Goal: Browse casually

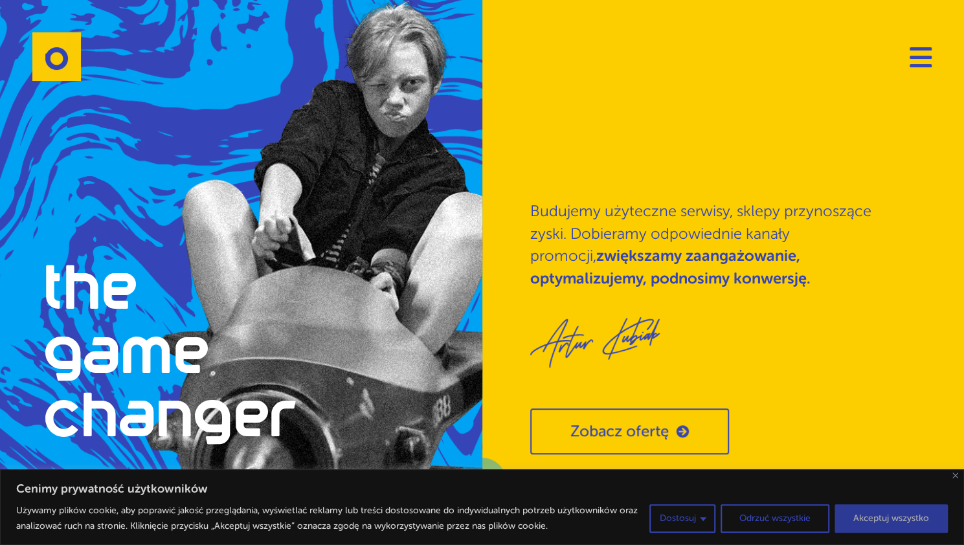
click at [888, 523] on button "Akceptuj wszystko" at bounding box center [891, 518] width 113 height 28
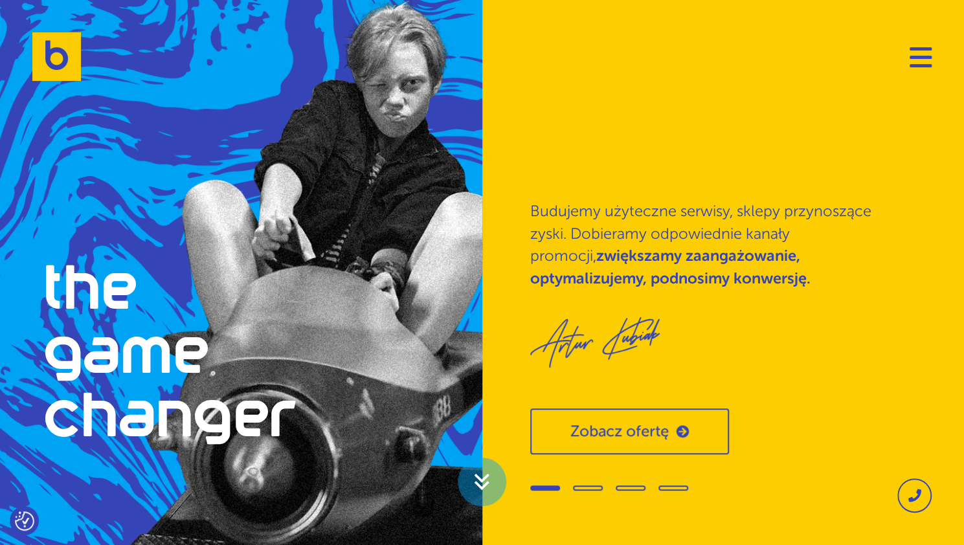
click at [631, 264] on strong "zwiększamy zaangażowanie, optymalizujemy, podnosimy konwersję." at bounding box center [670, 267] width 280 height 40
click at [587, 238] on p "Budujemy użyteczne serwisy, sklepy przynoszące zyski. Dobieramy odpowiednie kan…" at bounding box center [713, 245] width 367 height 89
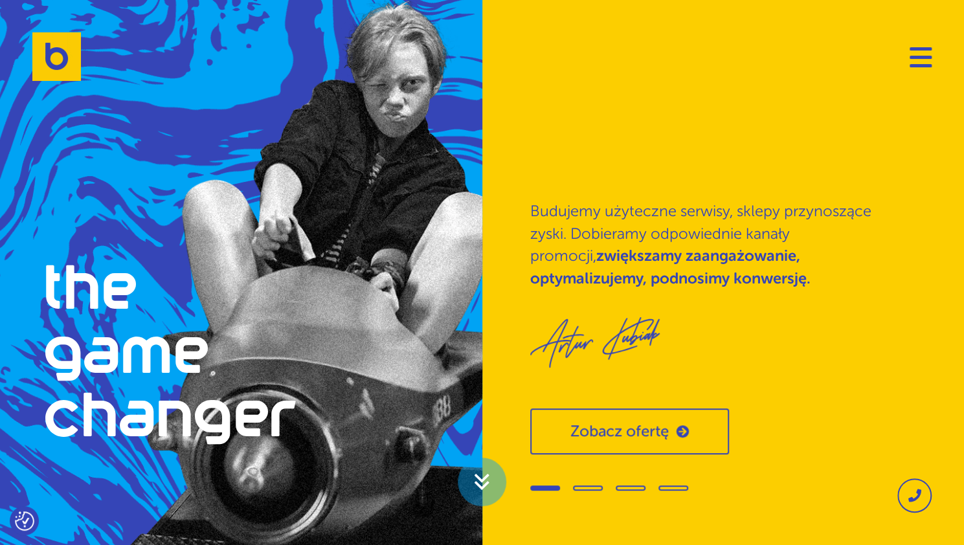
click at [587, 238] on p "Budujemy użyteczne serwisy, sklepy przynoszące zyski. Dobieramy odpowiednie kan…" at bounding box center [713, 245] width 367 height 89
click at [916, 51] on button "Navigation" at bounding box center [921, 57] width 22 height 21
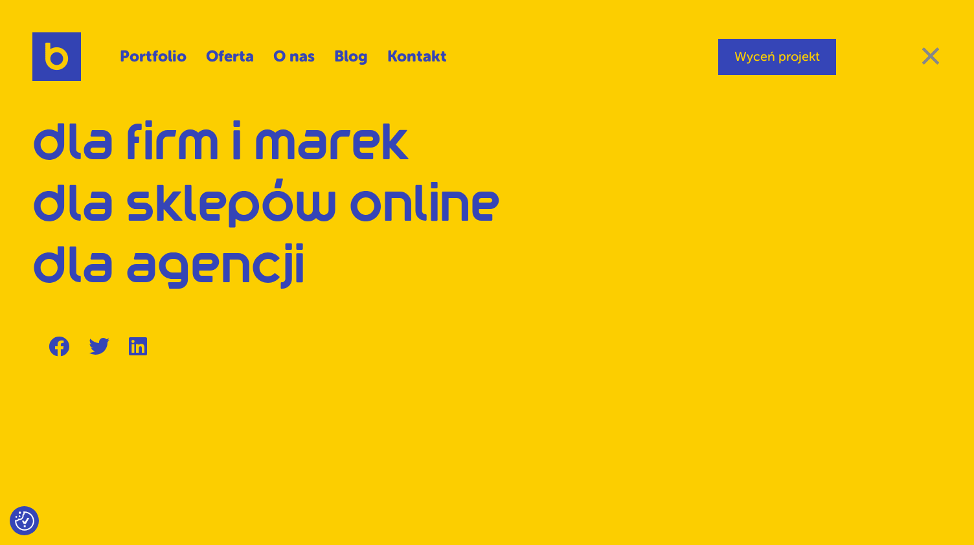
click at [926, 52] on span "Close" at bounding box center [931, 56] width 22 height 18
